Goal: Transaction & Acquisition: Purchase product/service

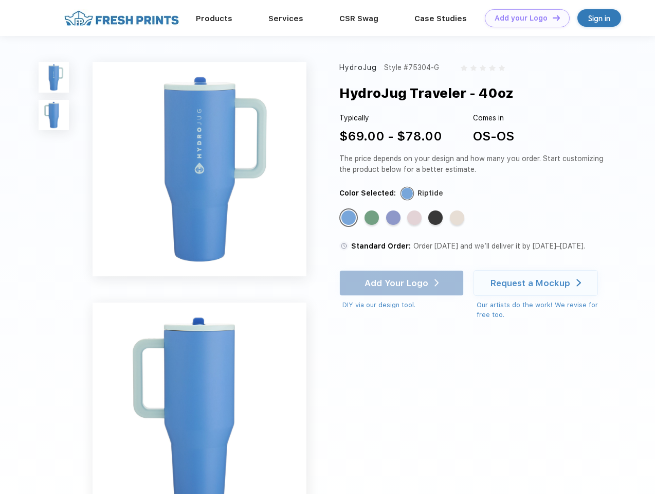
click at [524, 18] on link "Add your Logo Design Tool" at bounding box center [527, 18] width 85 height 18
click at [0, 0] on div "Design Tool" at bounding box center [0, 0] width 0 height 0
click at [552, 17] on link "Add your Logo Design Tool" at bounding box center [527, 18] width 85 height 18
click at [54, 77] on img at bounding box center [54, 77] width 30 height 30
click at [54, 115] on img at bounding box center [54, 115] width 30 height 30
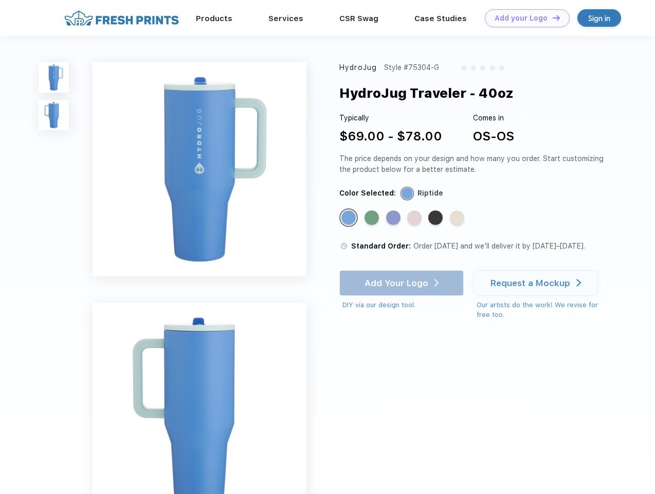
click at [350, 218] on div "Standard Color" at bounding box center [349, 217] width 14 height 14
click at [373, 218] on div "Standard Color" at bounding box center [372, 217] width 14 height 14
click at [395, 218] on div "Standard Color" at bounding box center [393, 217] width 14 height 14
click at [416, 218] on div "Standard Color" at bounding box center [414, 217] width 14 height 14
click at [437, 218] on div "Standard Color" at bounding box center [436, 217] width 14 height 14
